Goal: Task Accomplishment & Management: Manage account settings

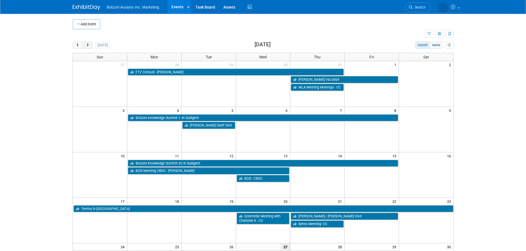
click at [87, 46] on span "next" at bounding box center [88, 46] width 4 height 4
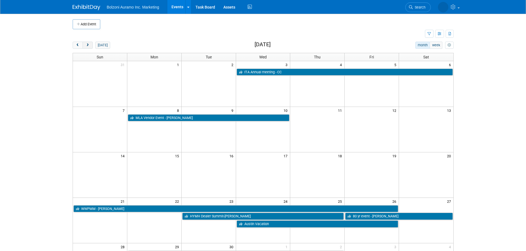
click at [87, 46] on span "next" at bounding box center [88, 46] width 4 height 4
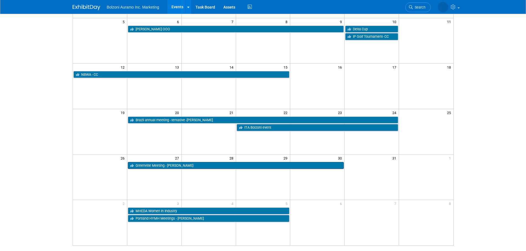
scroll to position [110, 0]
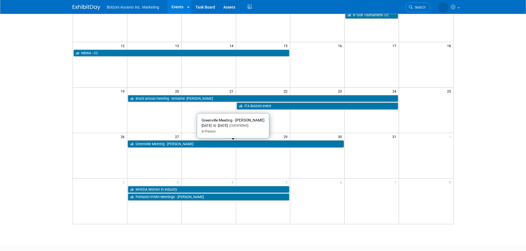
click at [290, 145] on link "Greenville Meeting - [PERSON_NAME]" at bounding box center [236, 144] width 216 height 7
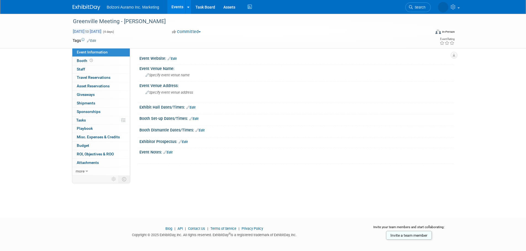
click at [102, 33] on span "Oct 27, 2025 to Oct 30, 2025" at bounding box center [87, 31] width 29 height 5
select select "9"
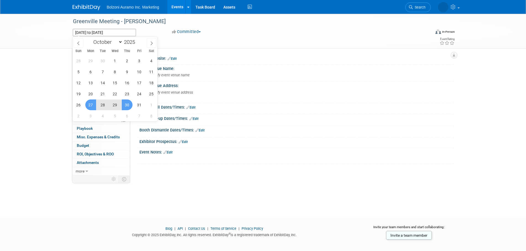
click at [85, 106] on span "27" at bounding box center [90, 105] width 11 height 11
type input "Oct 27, 2025"
click at [110, 107] on span "29" at bounding box center [115, 105] width 11 height 11
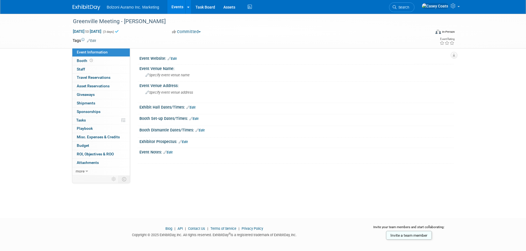
click at [86, 3] on link at bounding box center [90, 4] width 34 height 4
